Goal: Information Seeking & Learning: Learn about a topic

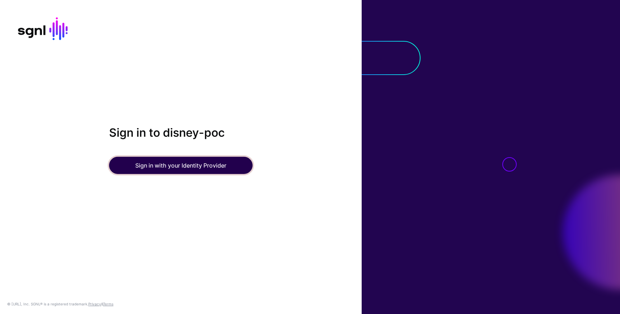
click at [200, 167] on button "Sign in with your Identity Provider" at bounding box center [180, 165] width 143 height 17
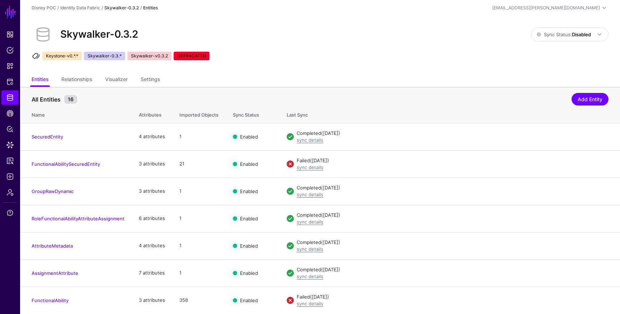
click at [109, 8] on link "Skywalker-0.3.2" at bounding box center [121, 7] width 34 height 5
click at [91, 8] on link "Identity Data Fabric" at bounding box center [80, 7] width 40 height 5
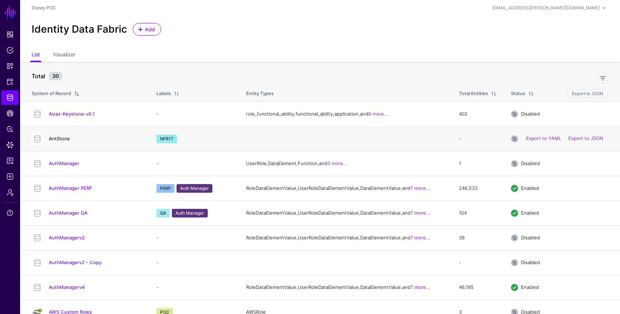
click at [57, 141] on link "AntStone" at bounding box center [59, 139] width 21 height 6
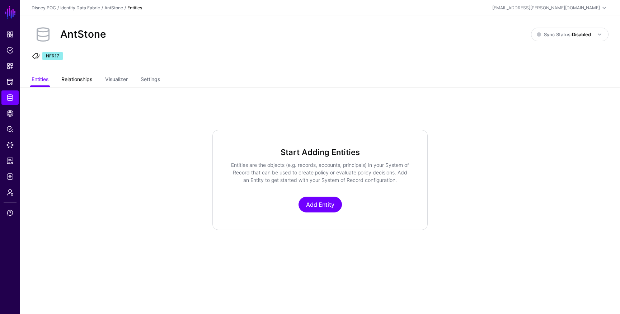
click at [88, 81] on link "Relationships" at bounding box center [76, 80] width 31 height 14
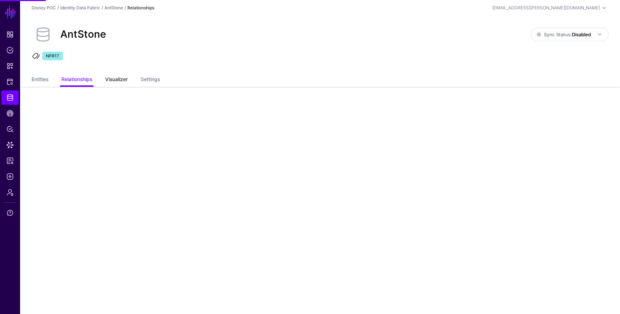
click at [110, 81] on link "Visualizer" at bounding box center [116, 80] width 23 height 14
click at [152, 79] on link "Settings" at bounding box center [150, 80] width 19 height 14
click at [135, 79] on ul "Entities Relationships Visualizer Settings" at bounding box center [320, 80] width 577 height 14
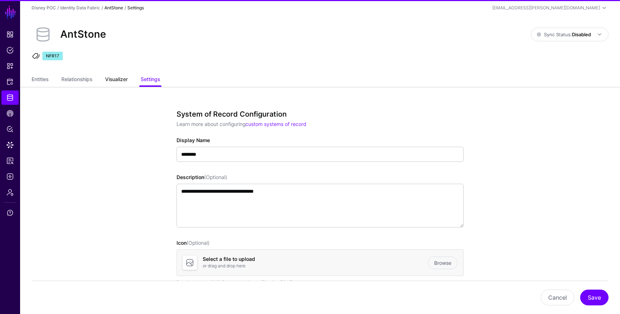
click at [128, 79] on link "Visualizer" at bounding box center [116, 80] width 23 height 14
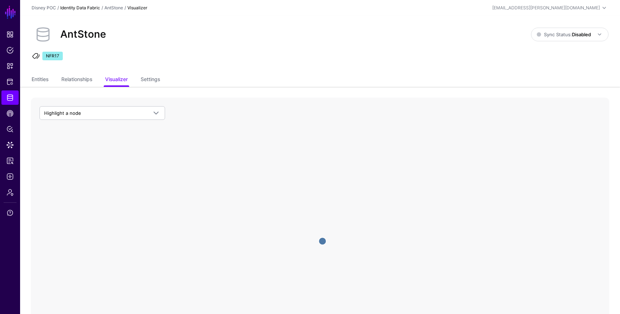
click at [90, 8] on link "Identity Data Fabric" at bounding box center [80, 7] width 40 height 5
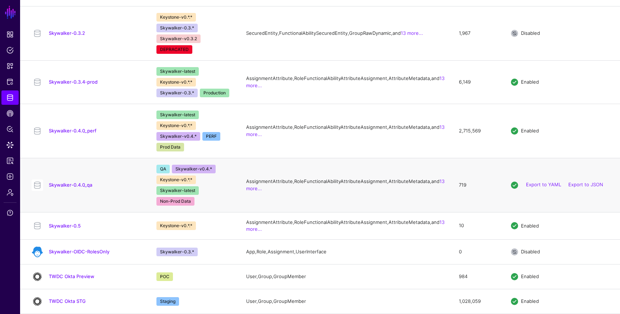
scroll to position [723, 0]
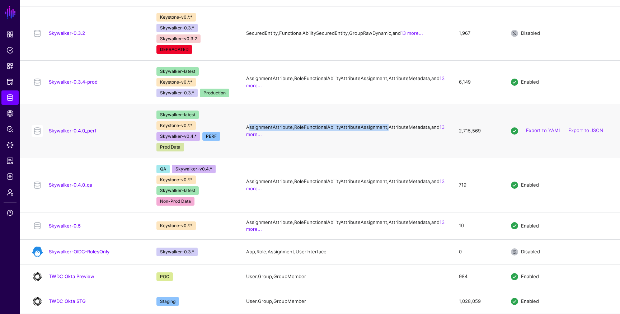
drag, startPoint x: 246, startPoint y: 162, endPoint x: 335, endPoint y: 169, distance: 88.8
click at [335, 158] on td "AssignmentAttribute, RoleFunctionalAbilityAttributeAssignment, AttributeMetadat…" at bounding box center [345, 131] width 213 height 54
click at [278, 158] on td "AssignmentAttribute, RoleFunctionalAbilityAttributeAssignment, AttributeMetadat…" at bounding box center [345, 131] width 213 height 54
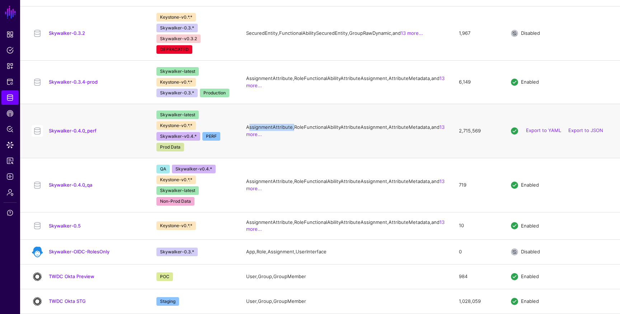
click at [287, 158] on td "AssignmentAttribute, RoleFunctionalAbilityAttributeAssignment, AttributeMetadat…" at bounding box center [345, 131] width 213 height 54
click at [285, 158] on td "AssignmentAttribute, RoleFunctionalAbilityAttributeAssignment, AttributeMetadat…" at bounding box center [345, 131] width 213 height 54
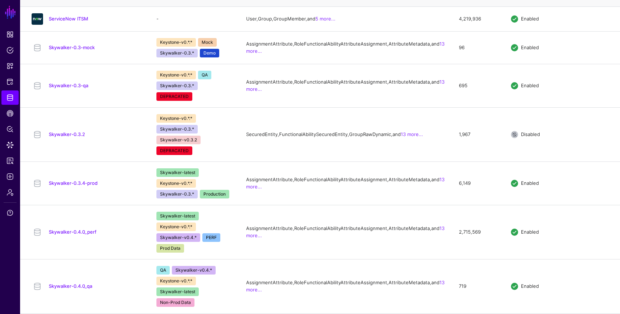
scroll to position [646, 0]
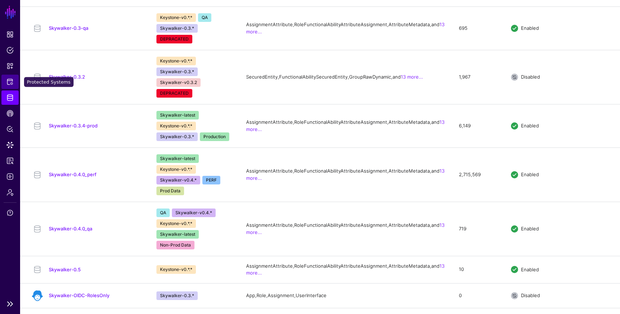
click at [14, 83] on link "Protected Systems" at bounding box center [9, 82] width 17 height 14
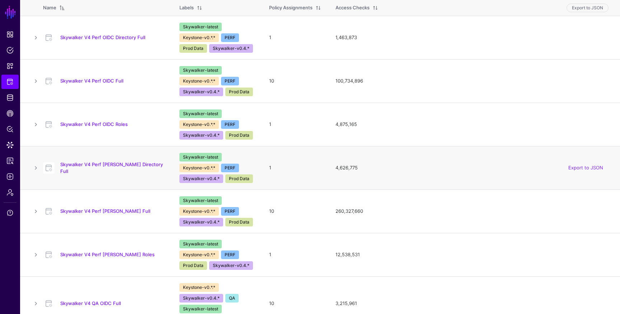
scroll to position [82, 0]
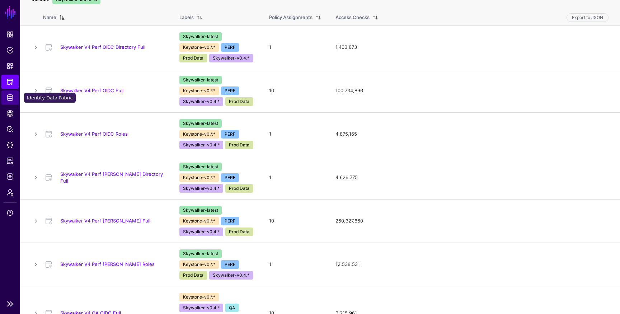
click at [12, 100] on span "Identity Data Fabric" at bounding box center [9, 97] width 7 height 7
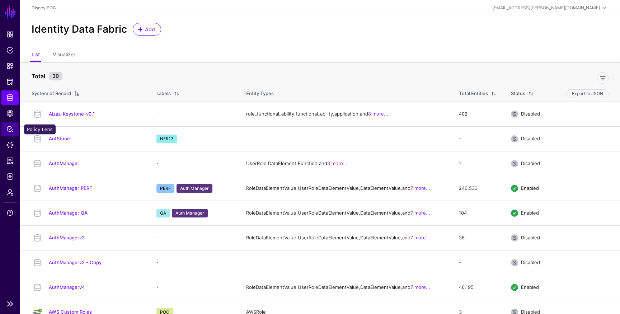
click at [15, 132] on link "Policy Lens" at bounding box center [9, 129] width 17 height 14
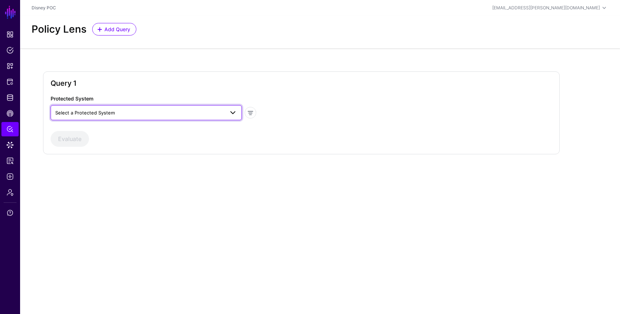
click at [194, 111] on span "Select a Protected System" at bounding box center [139, 113] width 169 height 8
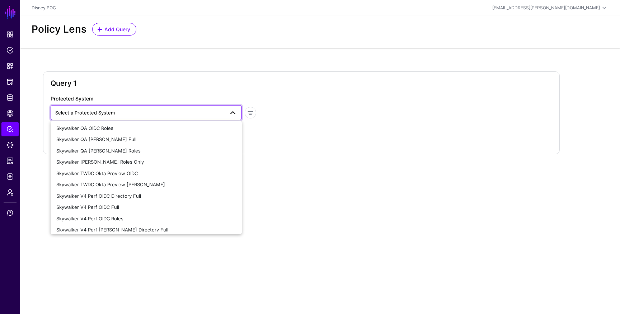
scroll to position [380, 0]
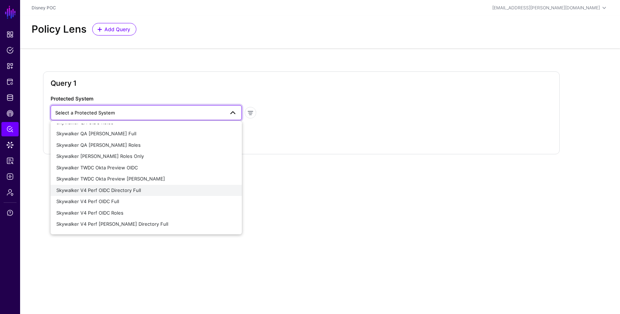
click at [144, 189] on div "Skywalker V4 Perf OIDC Directory Full" at bounding box center [146, 190] width 180 height 7
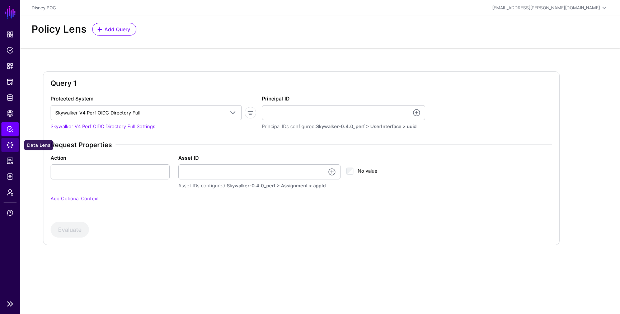
click at [14, 145] on link "Data Lens" at bounding box center [9, 145] width 17 height 14
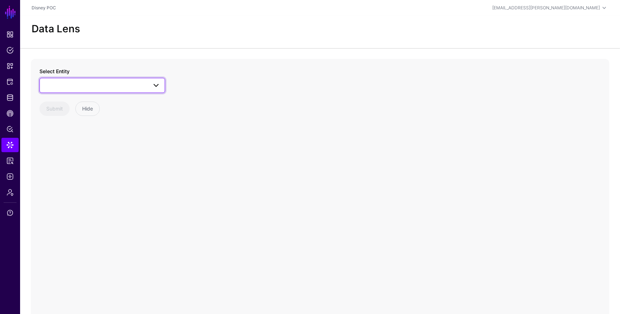
click at [147, 86] on span at bounding box center [153, 85] width 13 height 9
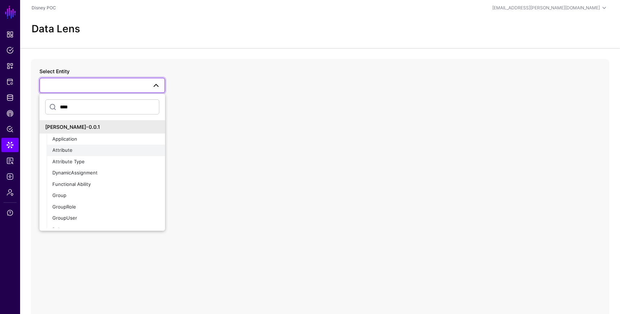
type input "****"
click at [131, 138] on div "Application" at bounding box center [105, 139] width 107 height 7
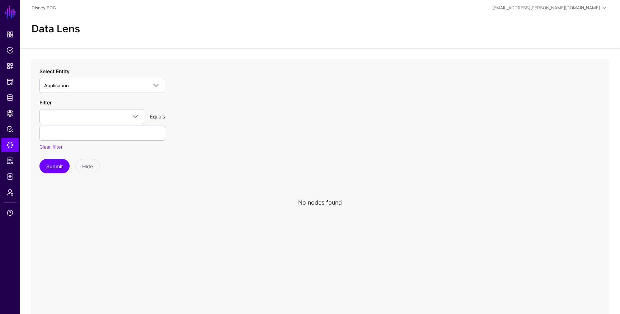
click at [144, 74] on div "Select Entity Application **** Jack-Keystone-0.0.1 Application Attribute Attrib…" at bounding box center [102, 79] width 126 height 25
click at [155, 88] on span at bounding box center [156, 85] width 9 height 9
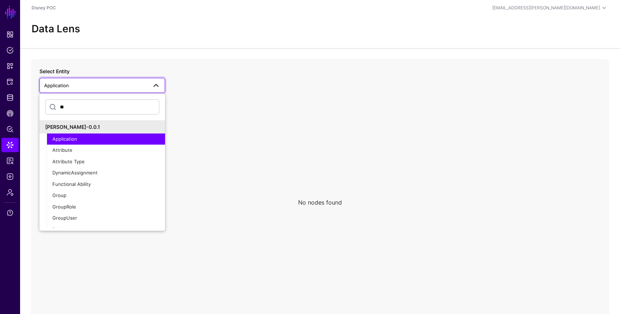
type input "*"
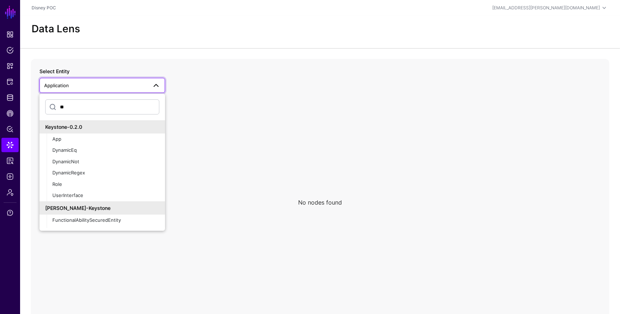
type input "*"
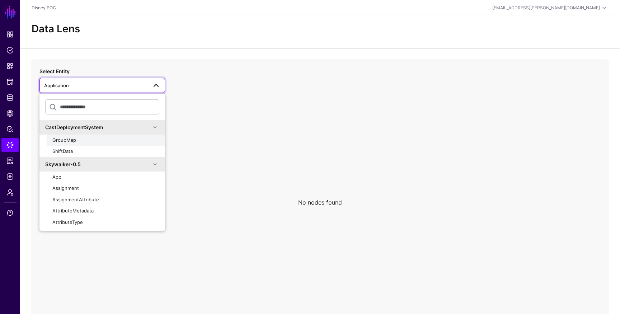
click at [112, 143] on button "GroupMap" at bounding box center [106, 139] width 118 height 11
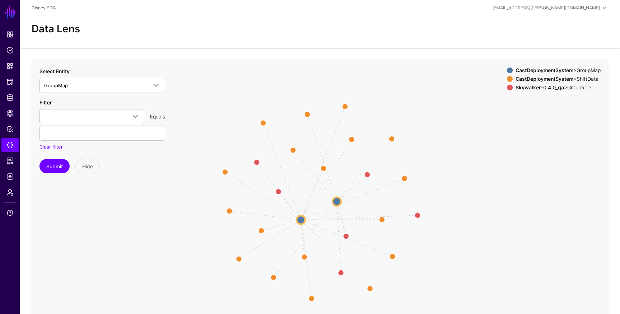
click at [338, 203] on circle at bounding box center [336, 201] width 9 height 9
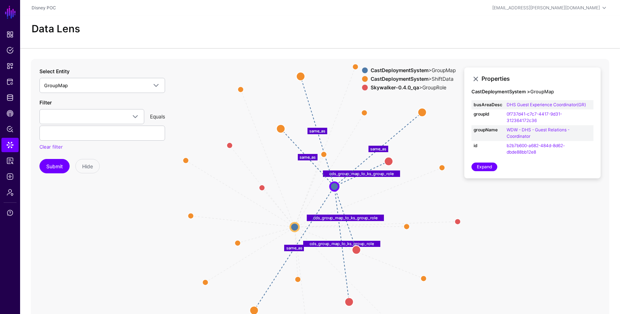
drag, startPoint x: 338, startPoint y: 203, endPoint x: 333, endPoint y: 187, distance: 16.1
click at [333, 187] on circle at bounding box center [334, 186] width 9 height 9
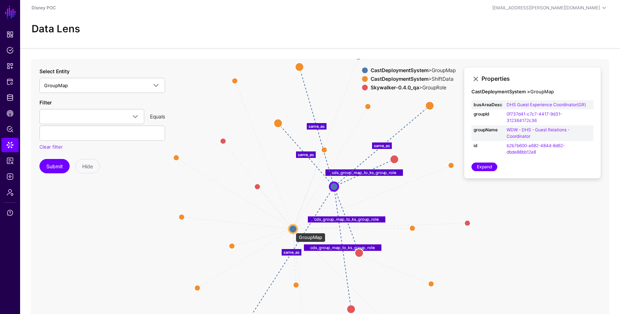
click at [292, 229] on circle at bounding box center [293, 228] width 9 height 9
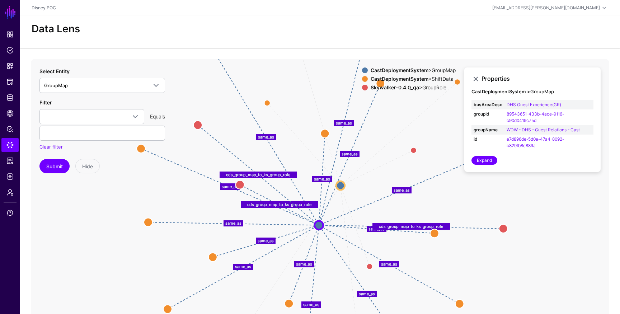
drag, startPoint x: 293, startPoint y: 229, endPoint x: 318, endPoint y: 226, distance: 25.4
click at [318, 226] on circle at bounding box center [318, 225] width 9 height 9
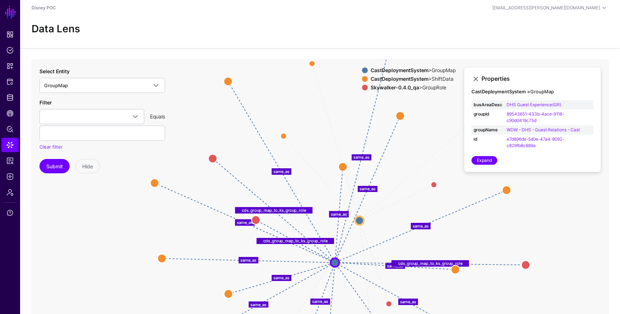
drag, startPoint x: 303, startPoint y: 178, endPoint x: 346, endPoint y: 257, distance: 90.2
click at [347, 257] on icon "same_as same_as same_as same_as cds_group_map_to_ks_group_role cds_group_map_to…" at bounding box center [320, 202] width 578 height 287
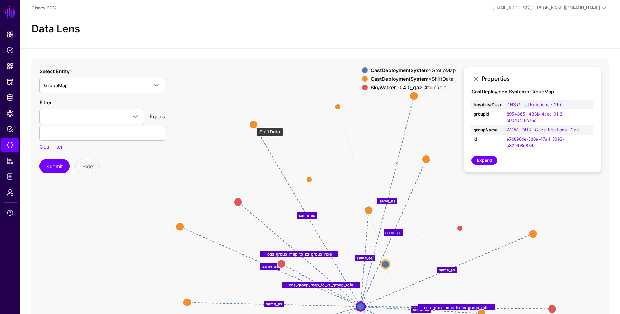
click at [252, 124] on circle at bounding box center [253, 124] width 9 height 9
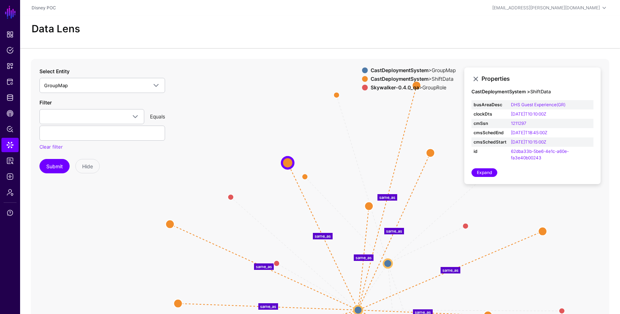
drag, startPoint x: 252, startPoint y: 124, endPoint x: 284, endPoint y: 162, distance: 49.5
click at [287, 162] on circle at bounding box center [287, 162] width 11 height 11
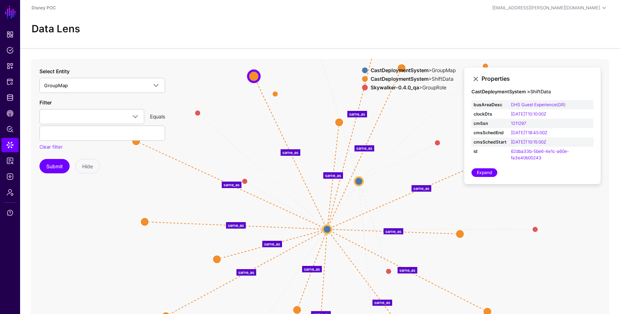
drag, startPoint x: 326, startPoint y: 202, endPoint x: 294, endPoint y: 114, distance: 93.5
click at [294, 114] on icon "cds_group_map_to_ks_group_role cds_group_map_to_ks_group_role cds_group_map_to_…" at bounding box center [320, 202] width 578 height 287
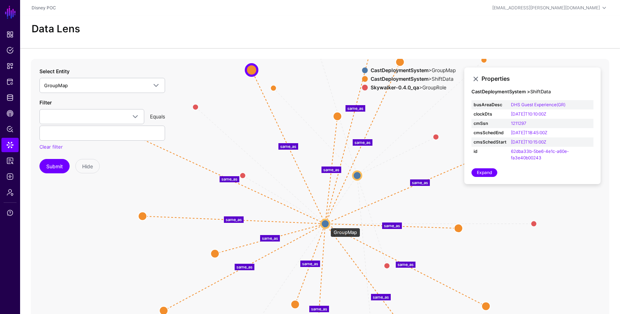
click at [327, 224] on circle at bounding box center [325, 223] width 9 height 9
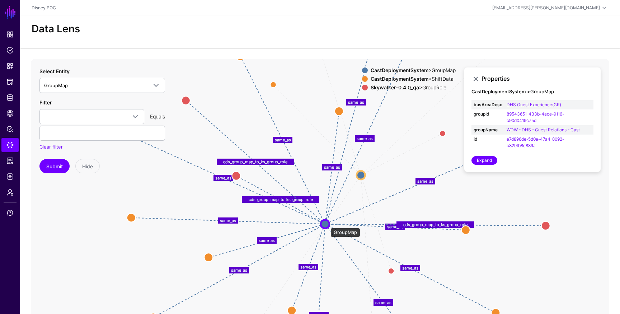
click at [327, 224] on circle at bounding box center [325, 223] width 9 height 9
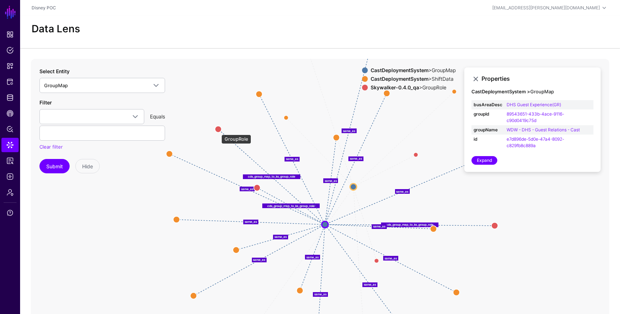
click at [218, 131] on circle at bounding box center [218, 129] width 6 height 6
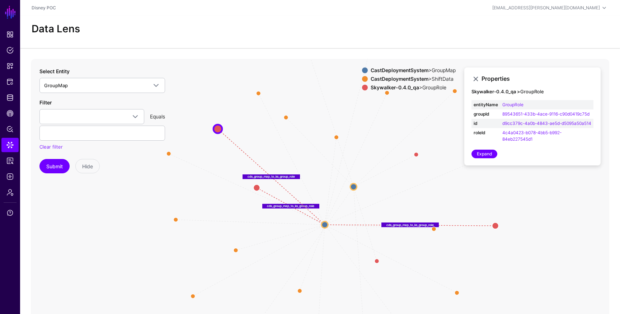
click at [354, 189] on circle at bounding box center [353, 186] width 6 height 6
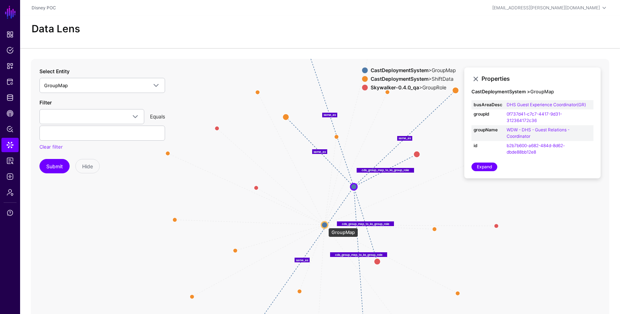
click at [325, 224] on circle at bounding box center [324, 224] width 6 height 6
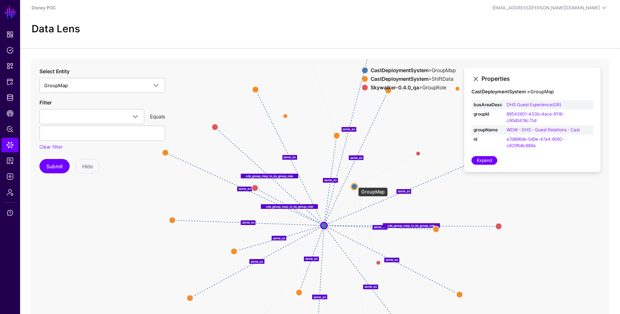
click at [354, 184] on circle at bounding box center [354, 186] width 6 height 6
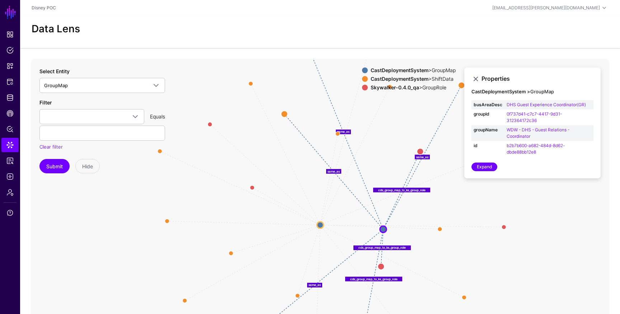
drag, startPoint x: 354, startPoint y: 184, endPoint x: 386, endPoint y: 225, distance: 52.1
click at [386, 226] on circle at bounding box center [383, 229] width 6 height 6
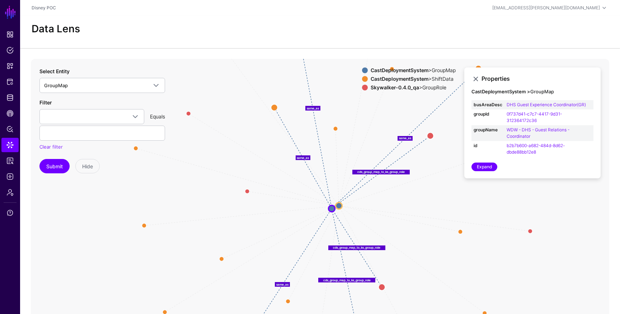
drag, startPoint x: 319, startPoint y: 226, endPoint x: 338, endPoint y: 207, distance: 26.9
click at [338, 207] on circle at bounding box center [338, 205] width 6 height 6
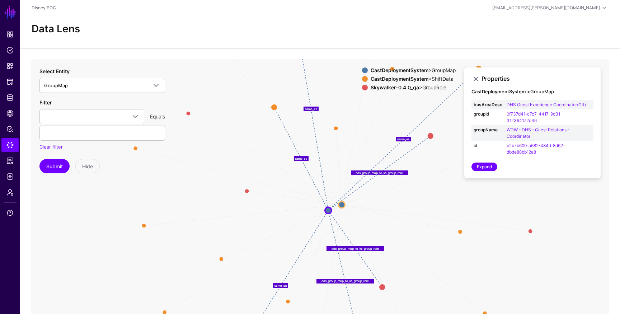
click at [332, 210] on icon "cds_group_map_to_ks_group_role cds_group_map_to_ks_group_role cds_group_map_to_…" at bounding box center [320, 202] width 578 height 287
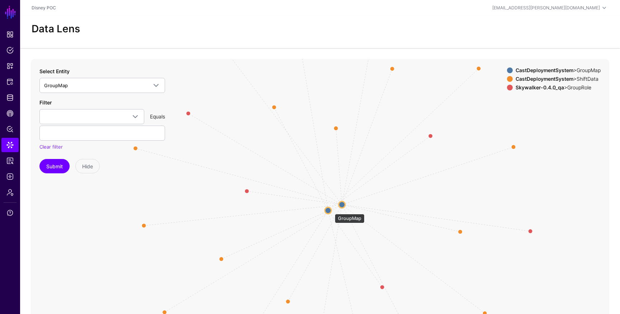
click at [326, 210] on circle at bounding box center [328, 210] width 6 height 6
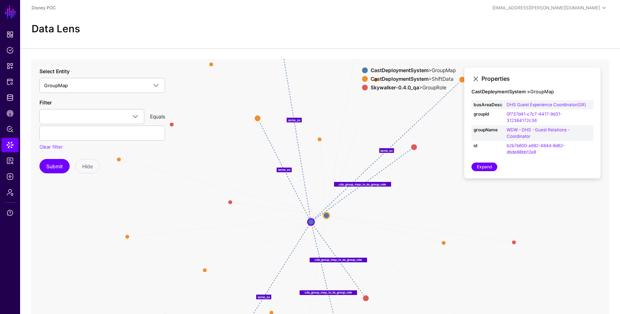
drag, startPoint x: 326, startPoint y: 184, endPoint x: 305, endPoint y: 197, distance: 25.2
click at [305, 198] on icon "same_as same_as same_as same_as same_as same_as same_as same_as same_as same_as…" at bounding box center [320, 202] width 578 height 287
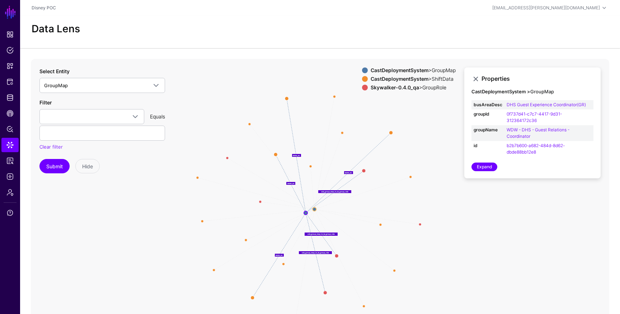
click at [303, 214] on icon "same_as same_as same_as same_as same_as same_as same_as same_as same_as same_as…" at bounding box center [320, 202] width 578 height 287
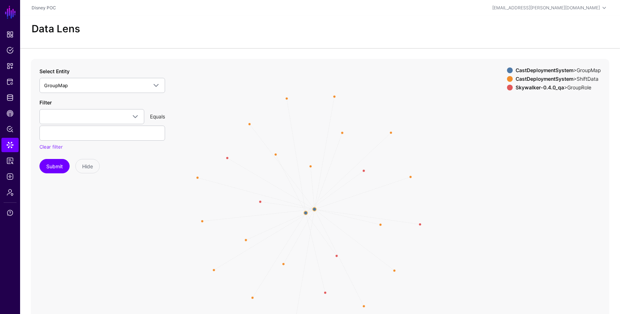
click at [305, 215] on icon "same_as same_as same_as same_as same_as same_as same_as same_as same_as same_as…" at bounding box center [320, 202] width 578 height 287
click at [305, 214] on circle at bounding box center [306, 213] width 4 height 4
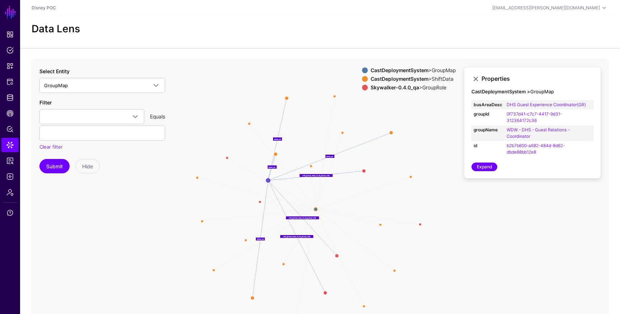
drag, startPoint x: 305, startPoint y: 214, endPoint x: 268, endPoint y: 181, distance: 49.8
click at [268, 181] on circle at bounding box center [268, 180] width 4 height 4
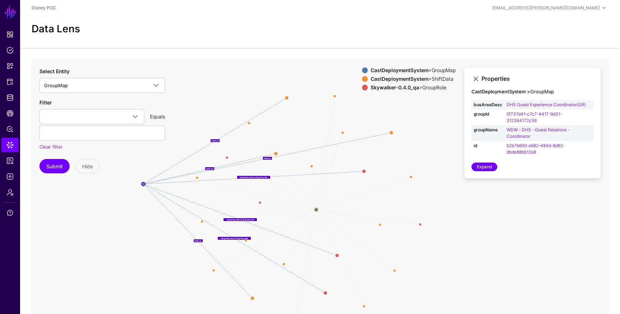
drag, startPoint x: 268, startPoint y: 179, endPoint x: 144, endPoint y: 183, distance: 124.5
click at [144, 183] on circle at bounding box center [143, 184] width 4 height 4
drag, startPoint x: 316, startPoint y: 209, endPoint x: 500, endPoint y: 194, distance: 184.5
click at [502, 194] on circle at bounding box center [504, 195] width 4 height 4
click at [156, 88] on span at bounding box center [156, 85] width 9 height 9
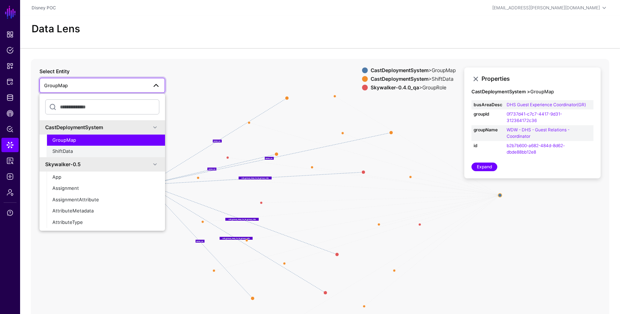
click at [140, 152] on div "ShiftData" at bounding box center [105, 151] width 107 height 7
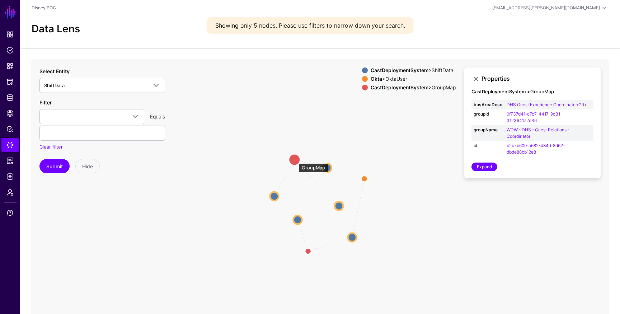
click at [295, 160] on circle at bounding box center [294, 159] width 11 height 11
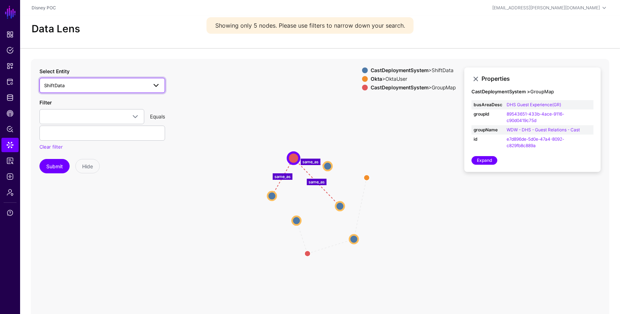
click at [160, 89] on link "ShiftData" at bounding box center [102, 85] width 126 height 15
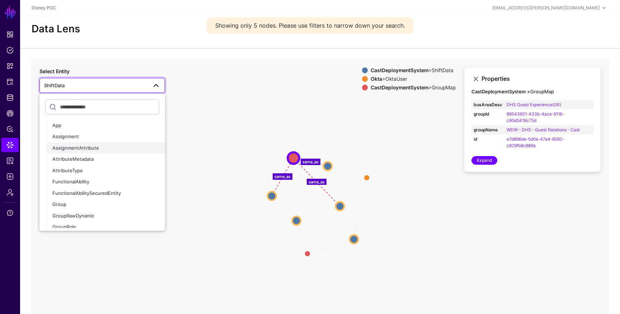
scroll to position [52, 0]
click at [124, 125] on div "App" at bounding box center [105, 125] width 107 height 7
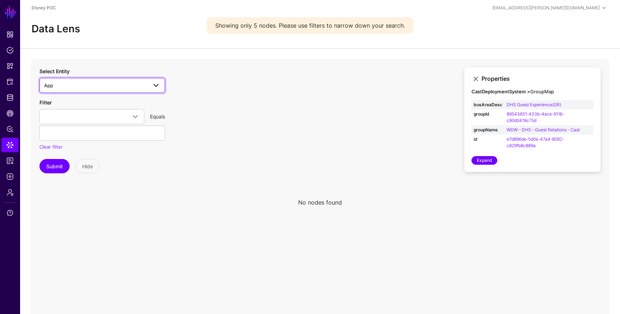
click at [160, 87] on span at bounding box center [156, 85] width 9 height 9
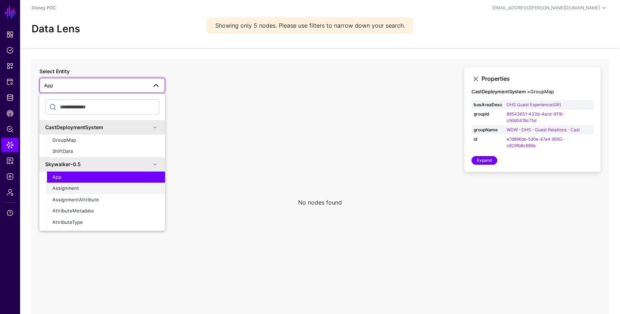
click at [101, 190] on div "Assignment" at bounding box center [105, 188] width 107 height 7
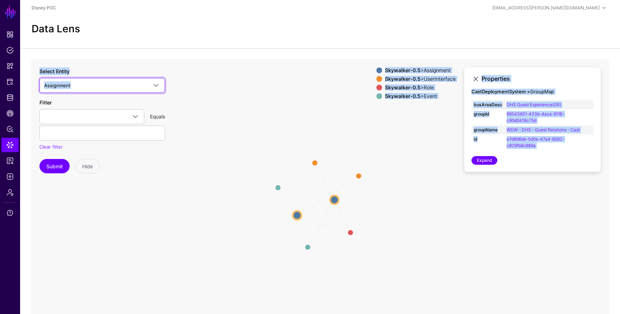
drag, startPoint x: 153, startPoint y: 84, endPoint x: 221, endPoint y: 111, distance: 73.6
click at [222, 111] on div "user_to_assignment role_to_assignment changed role_to_assignment changed user_t…" at bounding box center [320, 202] width 578 height 287
click at [266, 184] on icon "user_to_assignment role_to_assignment changed role_to_assignment changed user_t…" at bounding box center [320, 202] width 578 height 287
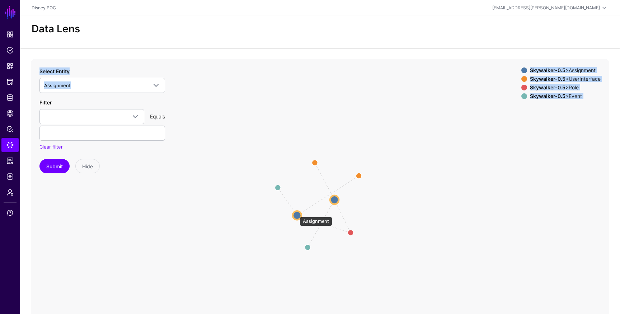
click at [296, 213] on circle at bounding box center [297, 215] width 9 height 9
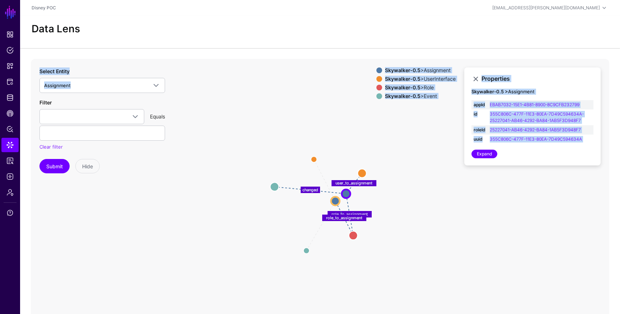
drag, startPoint x: 296, startPoint y: 215, endPoint x: 345, endPoint y: 193, distance: 53.7
click at [346, 193] on circle at bounding box center [345, 193] width 9 height 9
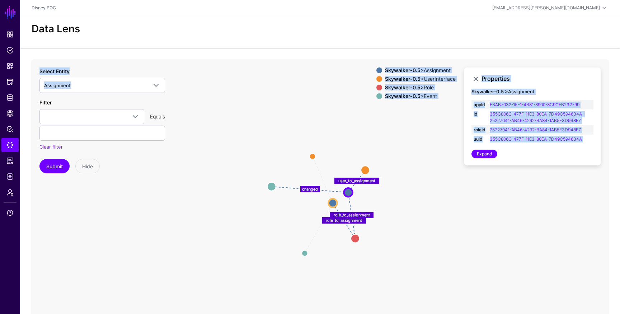
click at [451, 194] on icon "changed user_to_assignment user_to_assignment changed role_to_assignment role_t…" at bounding box center [320, 202] width 578 height 287
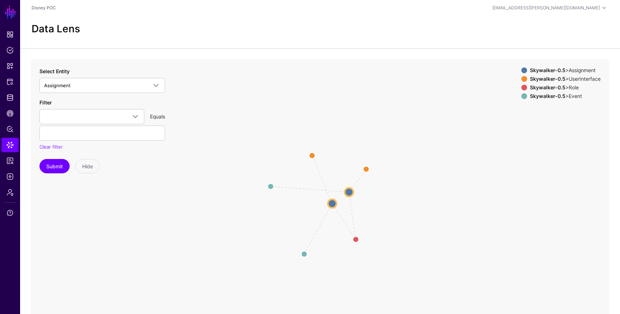
click at [542, 93] on strong "Skywalker-0.5" at bounding box center [548, 96] width 36 height 6
click at [531, 97] on strong "Skywalker-0.5" at bounding box center [548, 96] width 36 height 6
drag, startPoint x: 353, startPoint y: 193, endPoint x: 435, endPoint y: 195, distance: 82.5
click at [436, 195] on circle at bounding box center [432, 194] width 9 height 9
click at [435, 195] on circle at bounding box center [432, 194] width 9 height 9
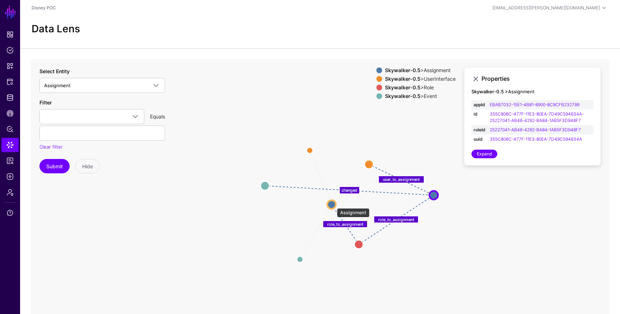
click at [332, 204] on circle at bounding box center [331, 204] width 9 height 9
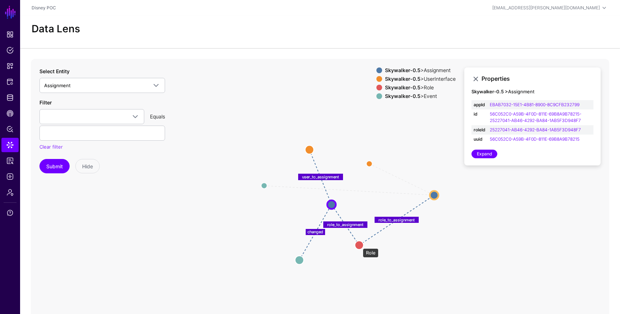
click at [359, 245] on circle at bounding box center [359, 245] width 9 height 9
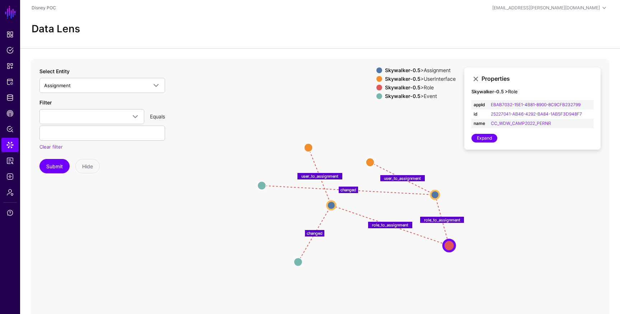
drag, startPoint x: 361, startPoint y: 245, endPoint x: 451, endPoint y: 245, distance: 89.6
click at [451, 245] on circle at bounding box center [448, 245] width 11 height 11
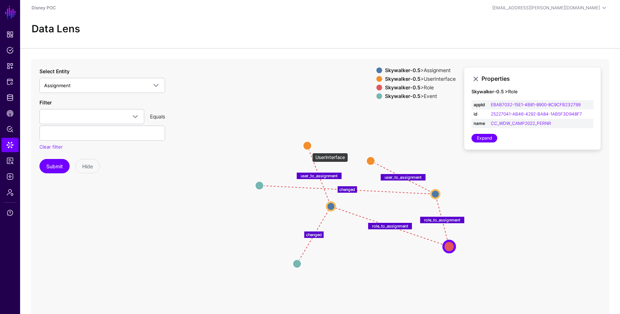
click at [307, 146] on circle at bounding box center [307, 145] width 9 height 9
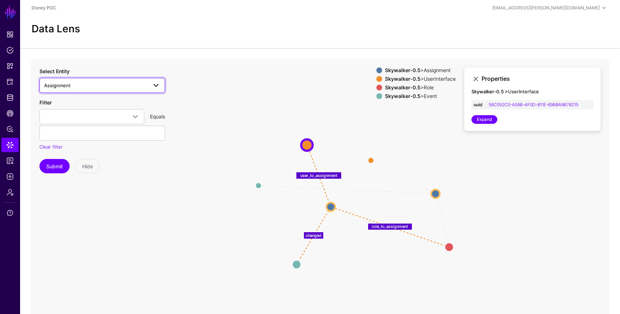
click at [100, 87] on span "Assignment" at bounding box center [95, 85] width 103 height 8
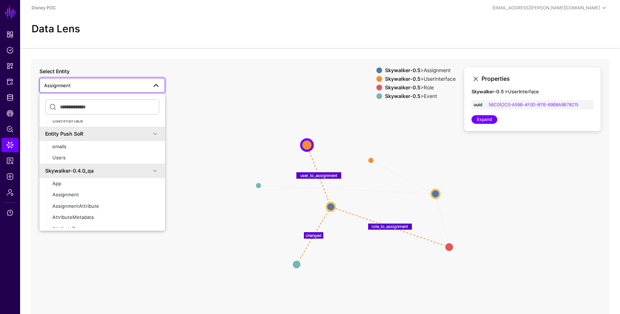
scroll to position [251, 0]
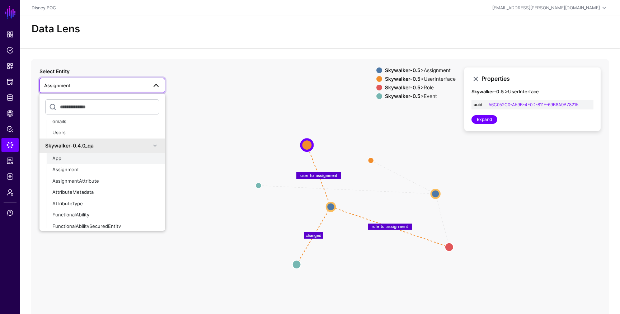
click at [119, 158] on div "App" at bounding box center [105, 158] width 107 height 7
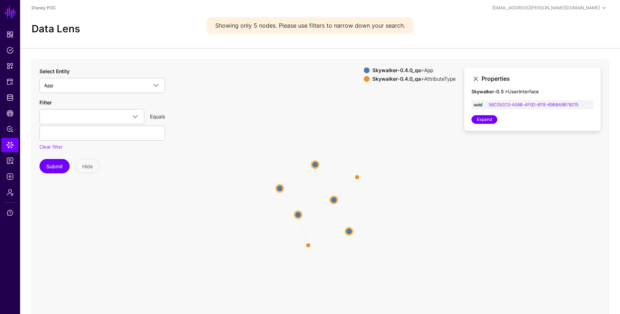
click at [333, 200] on circle at bounding box center [333, 199] width 7 height 7
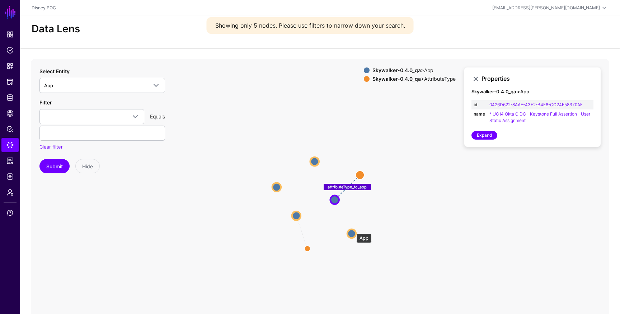
click at [353, 230] on circle at bounding box center [351, 233] width 9 height 9
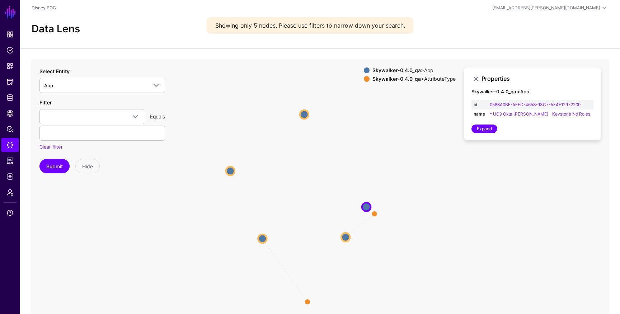
drag, startPoint x: 352, startPoint y: 233, endPoint x: 365, endPoint y: 204, distance: 31.8
click at [365, 204] on circle at bounding box center [366, 206] width 9 height 9
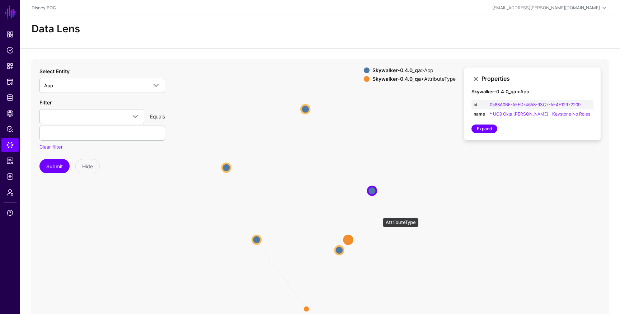
drag, startPoint x: 379, startPoint y: 214, endPoint x: 346, endPoint y: 239, distance: 40.7
click at [346, 239] on circle at bounding box center [347, 239] width 11 height 11
drag, startPoint x: 374, startPoint y: 192, endPoint x: 362, endPoint y: 256, distance: 64.9
click at [362, 256] on circle at bounding box center [363, 251] width 9 height 9
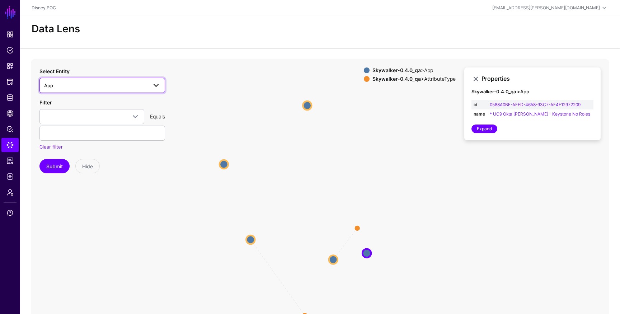
click at [157, 87] on span at bounding box center [156, 85] width 9 height 9
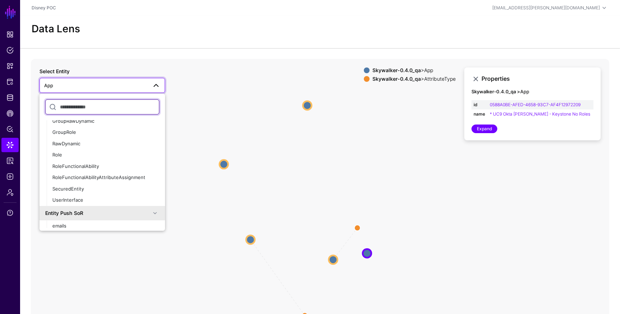
scroll to position [163, 0]
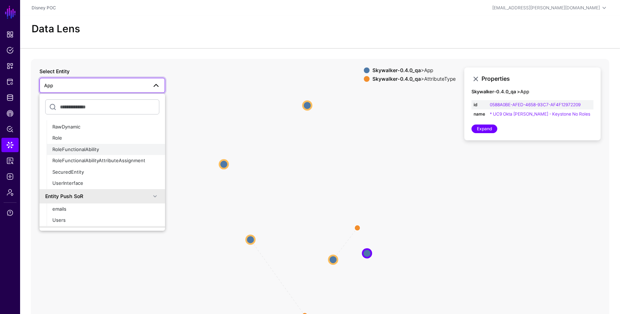
click at [120, 146] on div "RoleFunctionalAbility" at bounding box center [105, 149] width 107 height 7
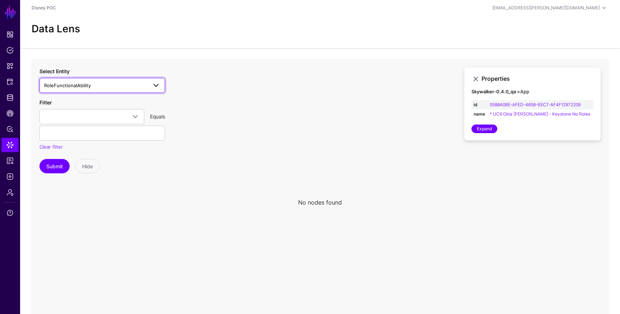
click at [151, 90] on link "RoleFunctionalAbility" at bounding box center [102, 85] width 126 height 15
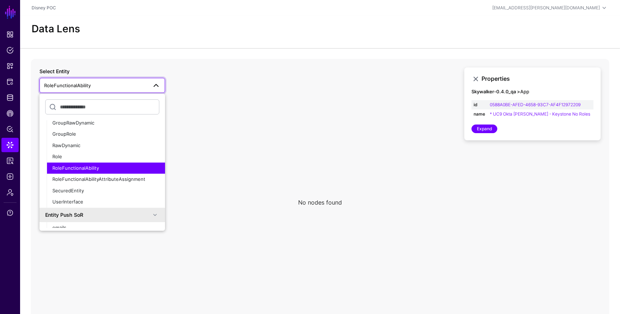
scroll to position [146, 0]
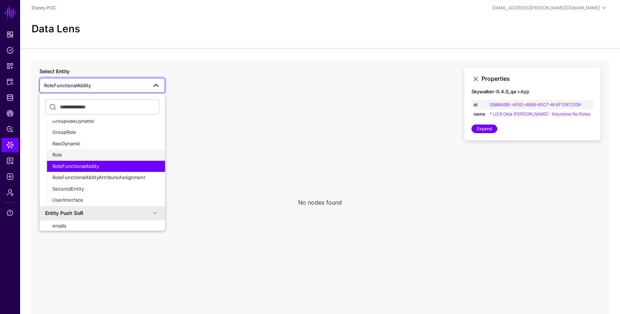
click at [115, 151] on button "Role" at bounding box center [106, 154] width 118 height 11
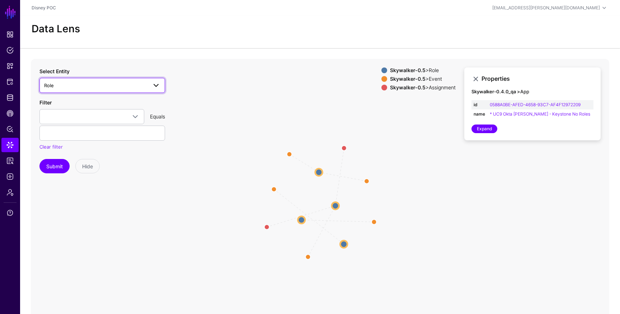
click at [153, 86] on span at bounding box center [156, 85] width 9 height 9
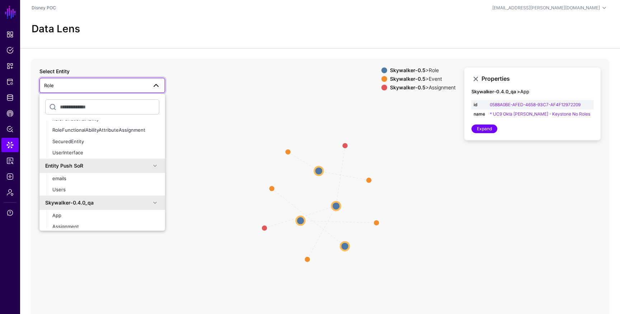
scroll to position [195, 0]
click at [114, 180] on button "emails" at bounding box center [106, 176] width 118 height 11
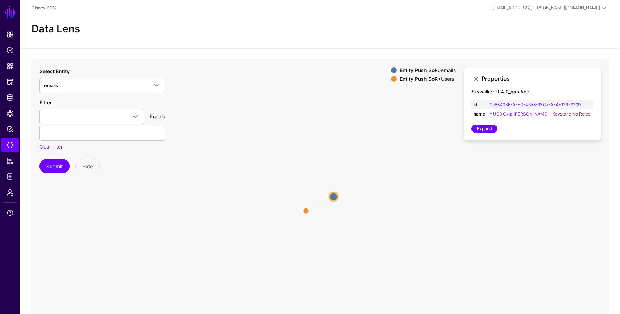
click at [339, 197] on icon "parent emails emails Users Users" at bounding box center [320, 202] width 578 height 287
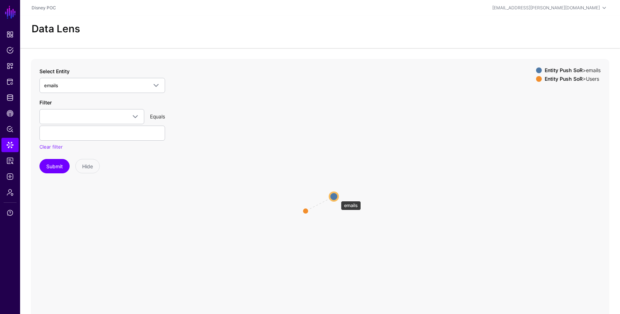
click at [337, 197] on circle at bounding box center [333, 196] width 9 height 9
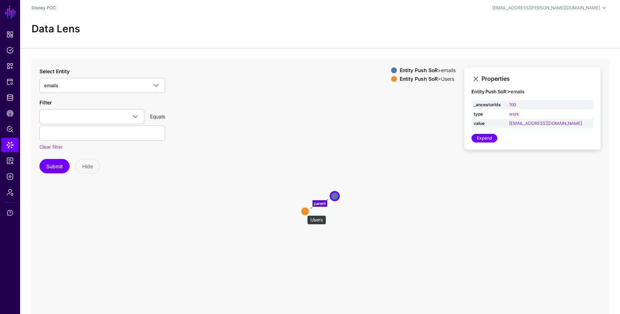
click at [303, 212] on circle at bounding box center [305, 211] width 9 height 9
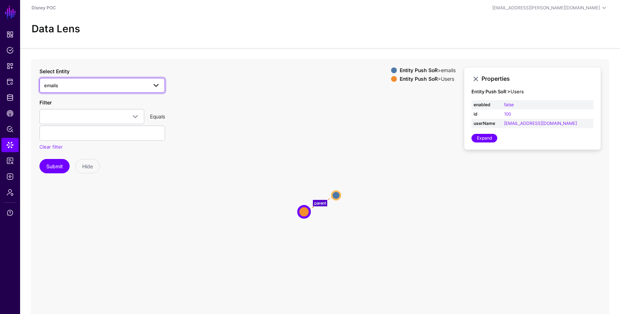
click at [155, 89] on span at bounding box center [156, 85] width 9 height 9
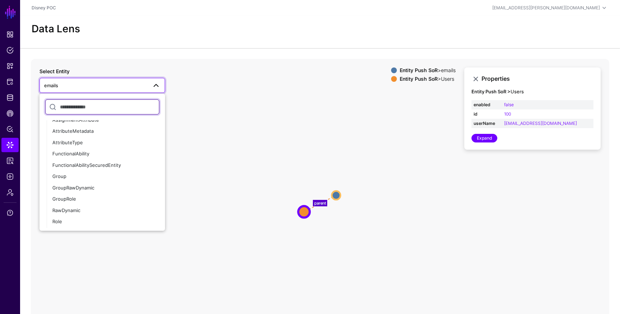
scroll to position [326, 0]
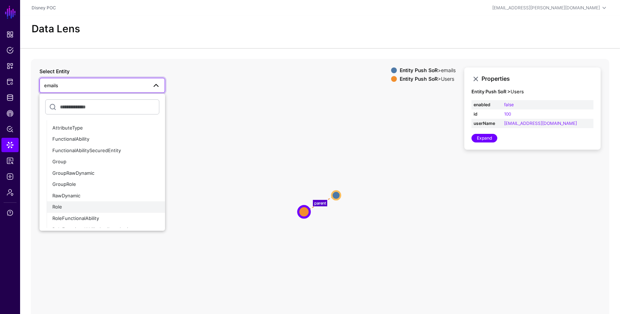
click at [143, 207] on div "Role" at bounding box center [105, 206] width 107 height 7
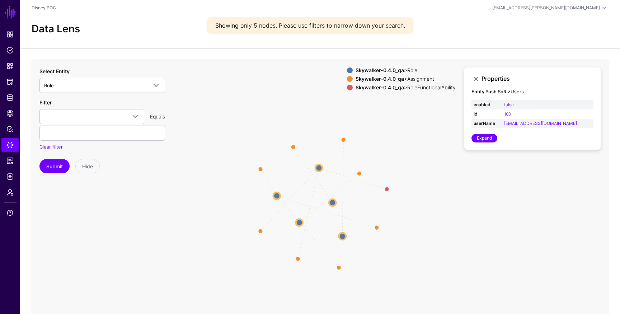
click at [331, 201] on circle at bounding box center [332, 202] width 7 height 7
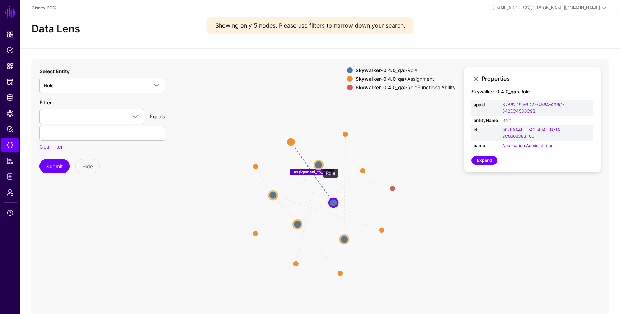
click at [319, 165] on circle at bounding box center [318, 164] width 9 height 9
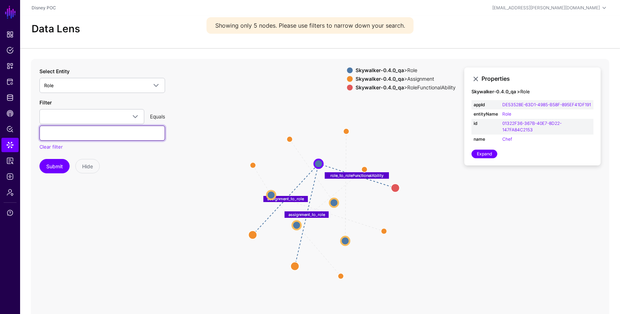
click at [145, 136] on input "text" at bounding box center [102, 133] width 126 height 15
type input "**********"
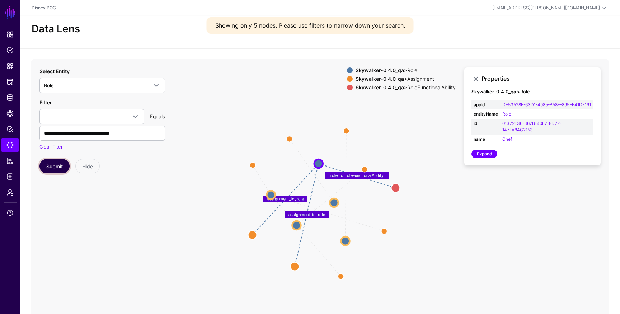
click at [58, 165] on button "Submit" at bounding box center [54, 166] width 30 height 14
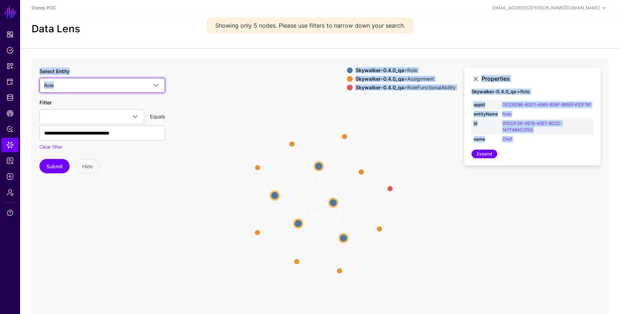
drag, startPoint x: 144, startPoint y: 84, endPoint x: 210, endPoint y: 114, distance: 72.5
click at [210, 114] on div "assignment_to_role assignment_to_role assignment_to_role assignment_to_role rol…" at bounding box center [320, 202] width 578 height 287
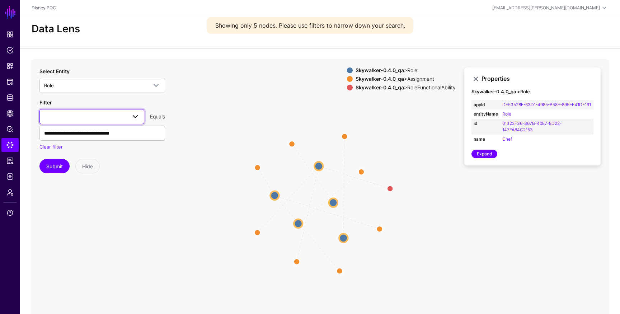
click at [140, 118] on link at bounding box center [91, 116] width 105 height 15
click at [188, 156] on icon "assignment_to_role assignment_to_role assignment_to_role assignment_to_role rol…" at bounding box center [320, 202] width 578 height 287
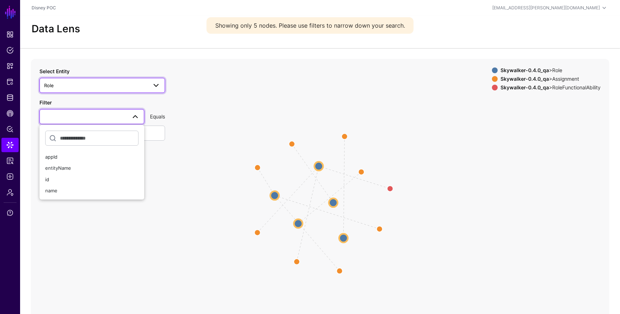
click at [159, 80] on link "Role" at bounding box center [102, 85] width 126 height 15
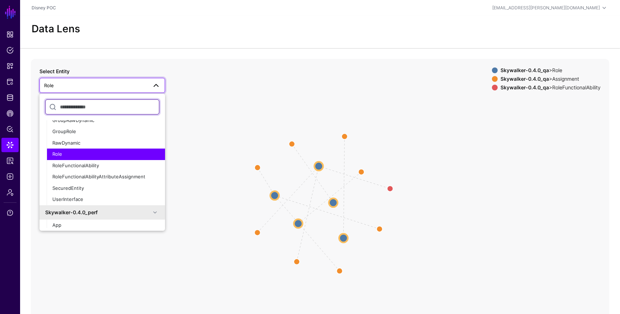
scroll to position [374, 0]
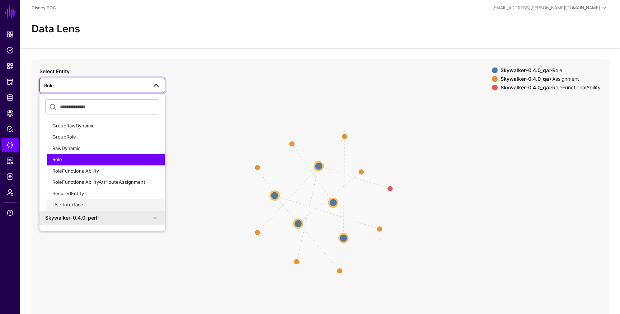
click at [82, 203] on span "UserInterface" at bounding box center [67, 205] width 31 height 6
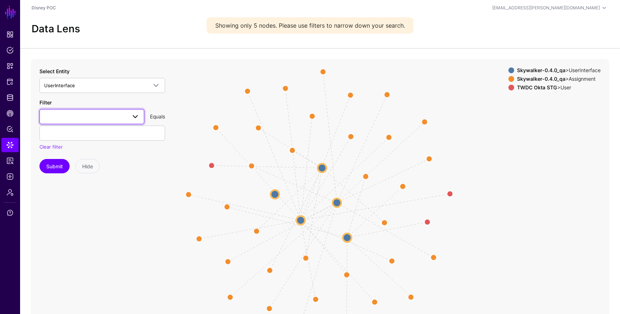
click at [132, 112] on span at bounding box center [135, 116] width 9 height 9
click at [117, 153] on button "uuid" at bounding box center [91, 156] width 105 height 11
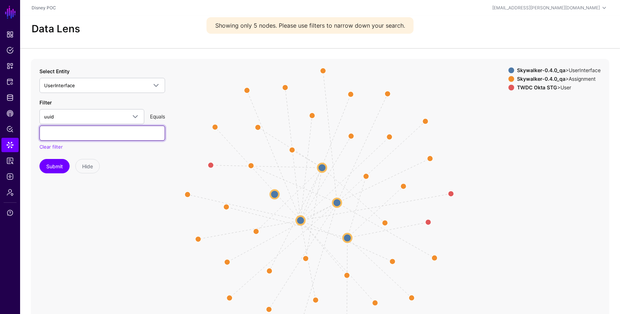
click at [134, 136] on input "text" at bounding box center [102, 133] width 126 height 15
type input "**********"
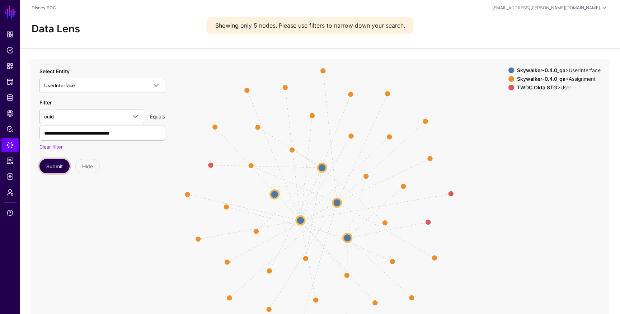
click at [57, 169] on button "Submit" at bounding box center [54, 166] width 30 height 14
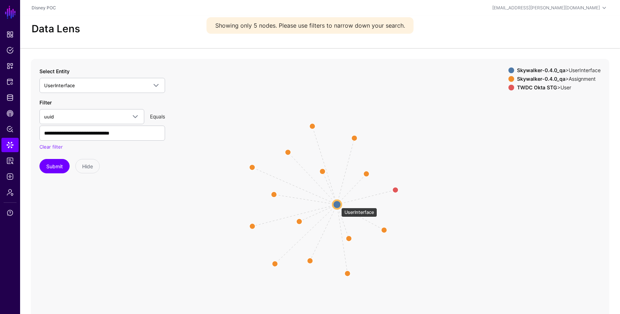
click at [337, 204] on circle at bounding box center [336, 204] width 9 height 9
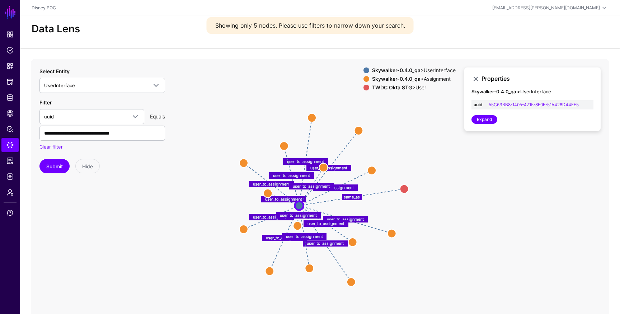
drag, startPoint x: 337, startPoint y: 204, endPoint x: 335, endPoint y: 191, distance: 13.4
click at [303, 201] on circle at bounding box center [299, 205] width 9 height 9
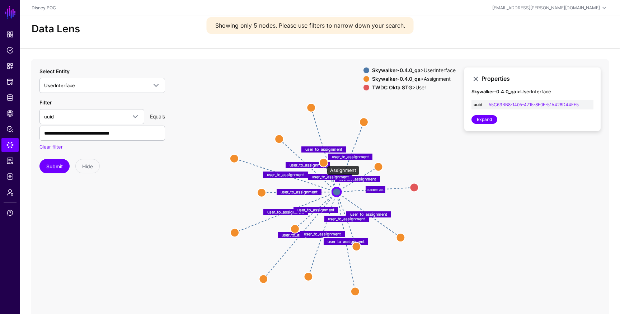
click at [323, 162] on circle at bounding box center [323, 162] width 9 height 9
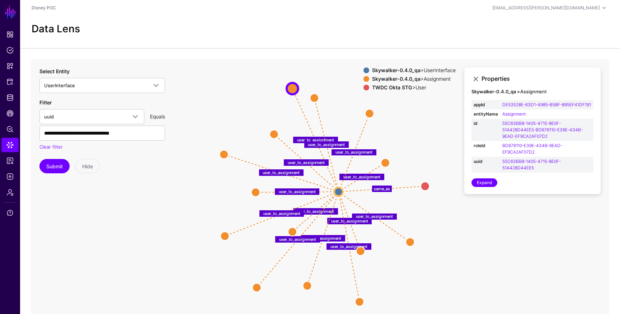
drag, startPoint x: 323, startPoint y: 162, endPoint x: 292, endPoint y: 90, distance: 79.0
click at [292, 90] on circle at bounding box center [292, 87] width 11 height 11
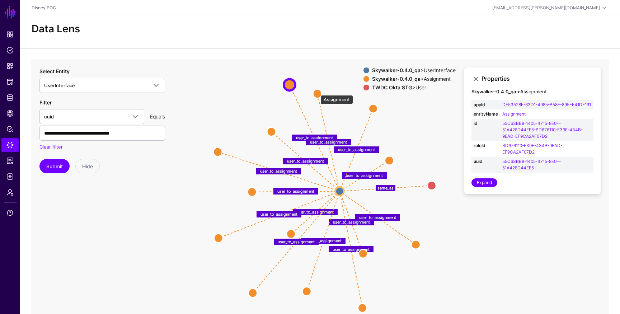
click at [317, 91] on circle at bounding box center [317, 93] width 9 height 9
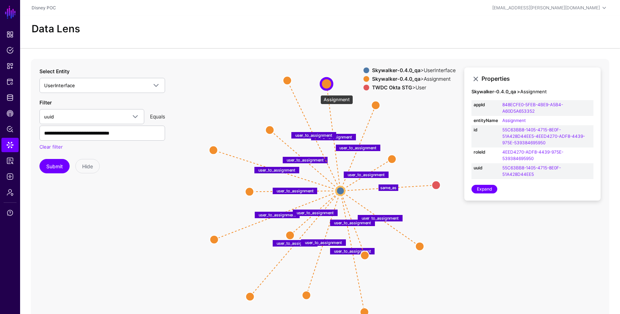
drag, startPoint x: 317, startPoint y: 91, endPoint x: 325, endPoint y: 82, distance: 12.4
click at [325, 82] on circle at bounding box center [326, 83] width 11 height 11
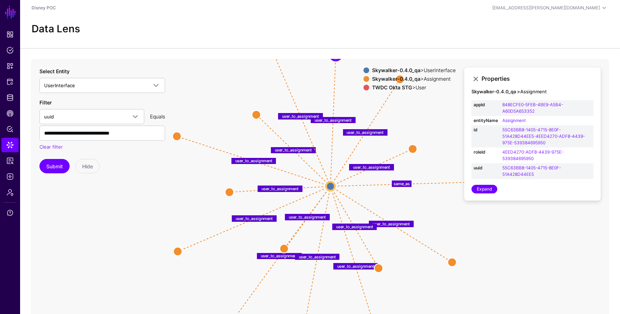
drag, startPoint x: 338, startPoint y: 188, endPoint x: 328, endPoint y: 184, distance: 11.3
click at [328, 184] on circle at bounding box center [330, 186] width 9 height 9
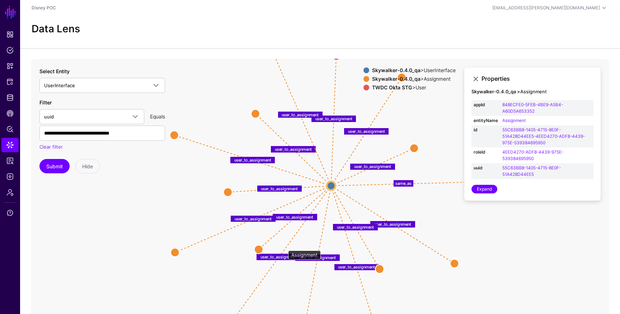
drag, startPoint x: 284, startPoint y: 247, endPoint x: 252, endPoint y: 245, distance: 32.7
click at [254, 245] on circle at bounding box center [258, 249] width 9 height 9
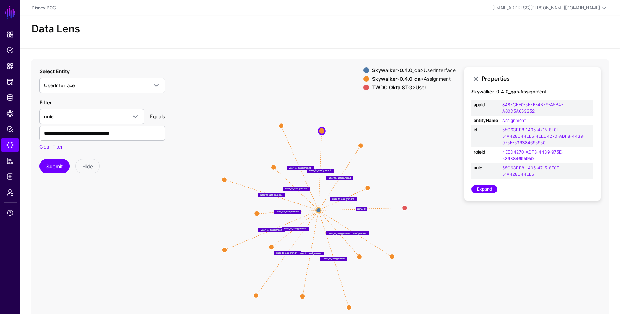
drag, startPoint x: 348, startPoint y: 260, endPoint x: 360, endPoint y: 258, distance: 11.6
click at [360, 258] on circle at bounding box center [359, 256] width 5 height 5
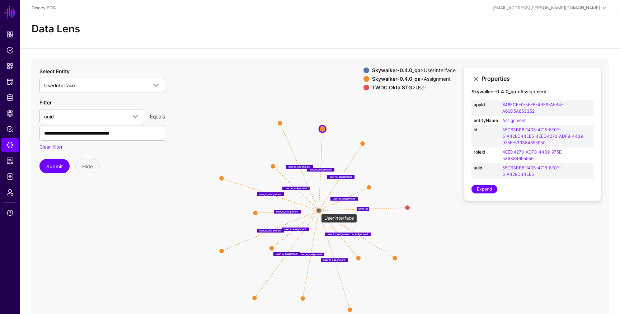
click at [317, 210] on circle at bounding box center [318, 210] width 5 height 5
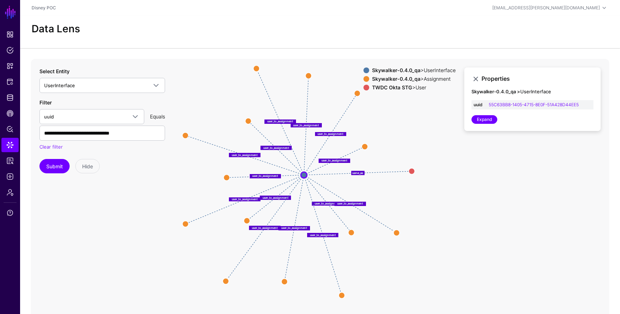
drag, startPoint x: 327, startPoint y: 227, endPoint x: 311, endPoint y: 205, distance: 27.1
click at [311, 205] on icon "user_to_assignment user_to_assignment user_to_assignment user_to_assignment use…" at bounding box center [320, 202] width 578 height 287
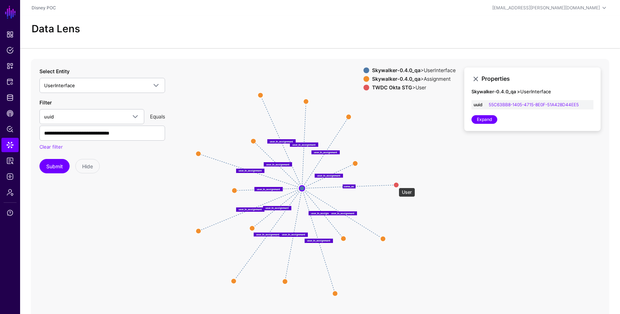
click at [395, 184] on circle at bounding box center [395, 184] width 5 height 5
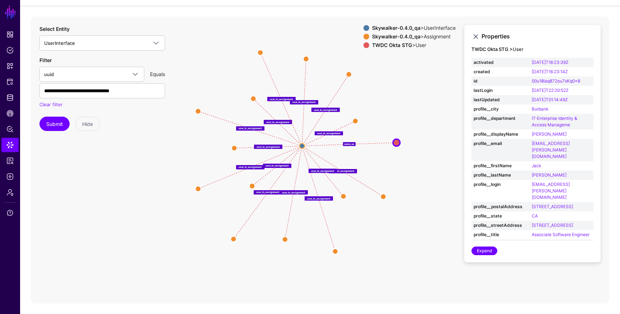
click at [307, 152] on icon "user_to_assignment user_to_assignment same_as user_to_assignment user_to_assign…" at bounding box center [320, 159] width 578 height 287
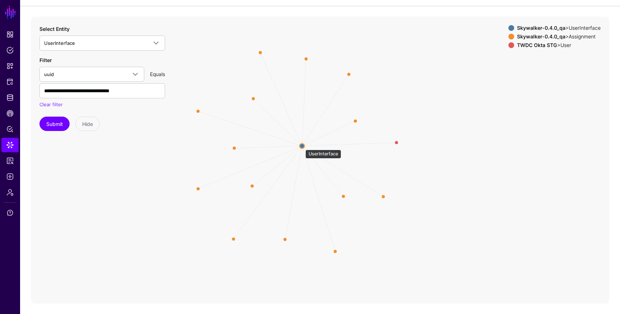
click at [302, 146] on circle at bounding box center [301, 145] width 5 height 5
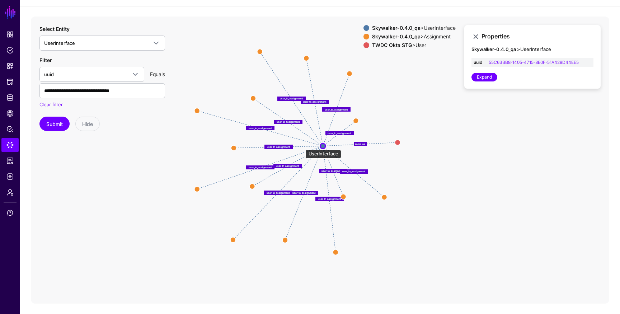
drag, startPoint x: 302, startPoint y: 146, endPoint x: 322, endPoint y: 146, distance: 20.8
click at [322, 146] on circle at bounding box center [322, 145] width 5 height 5
click at [289, 211] on icon "user_to_assignment user_to_assignment user_to_assignment user_to_assignment use…" at bounding box center [320, 159] width 578 height 287
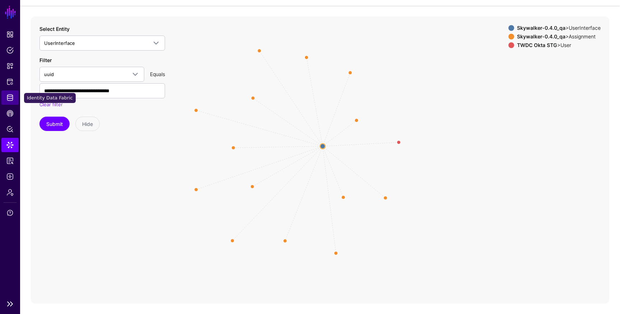
click at [9, 99] on span "Identity Data Fabric" at bounding box center [9, 97] width 7 height 7
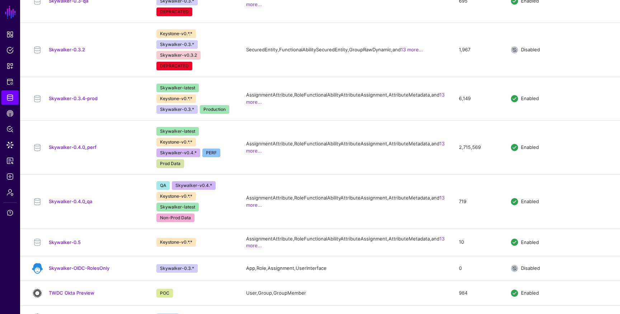
scroll to position [769, 0]
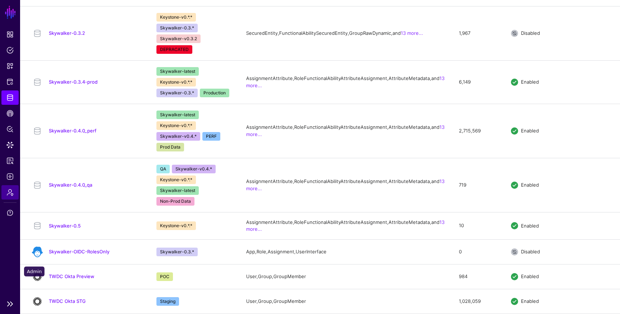
click at [14, 190] on link "Admin" at bounding box center [9, 192] width 17 height 14
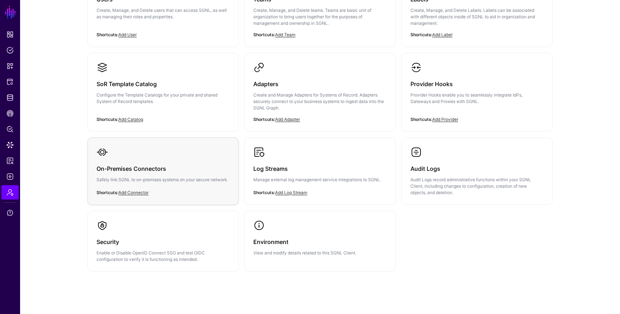
scroll to position [108, 0]
click at [153, 160] on div "On-Premises Connectors Safely link SGNL to on-premises systems on your secure n…" at bounding box center [162, 177] width 133 height 37
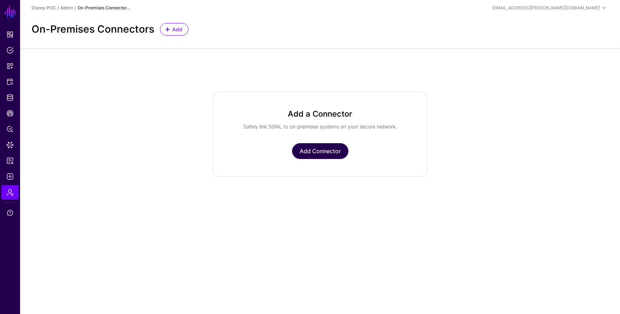
click at [311, 153] on link "Add Connector" at bounding box center [320, 151] width 56 height 16
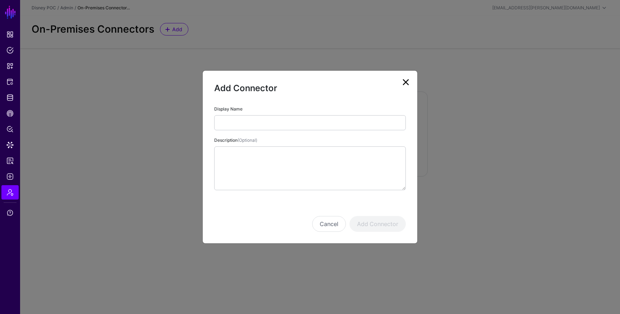
click at [406, 81] on link at bounding box center [405, 81] width 11 height 11
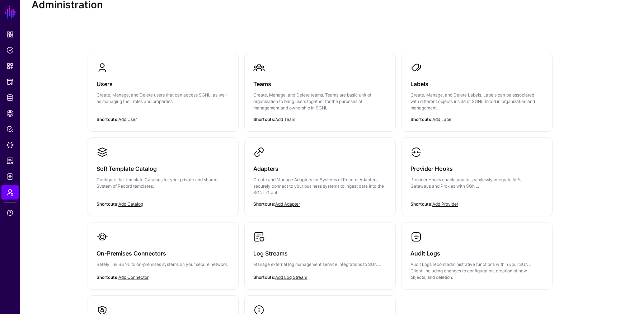
scroll to position [23, 0]
